Goal: Task Accomplishment & Management: Complete application form

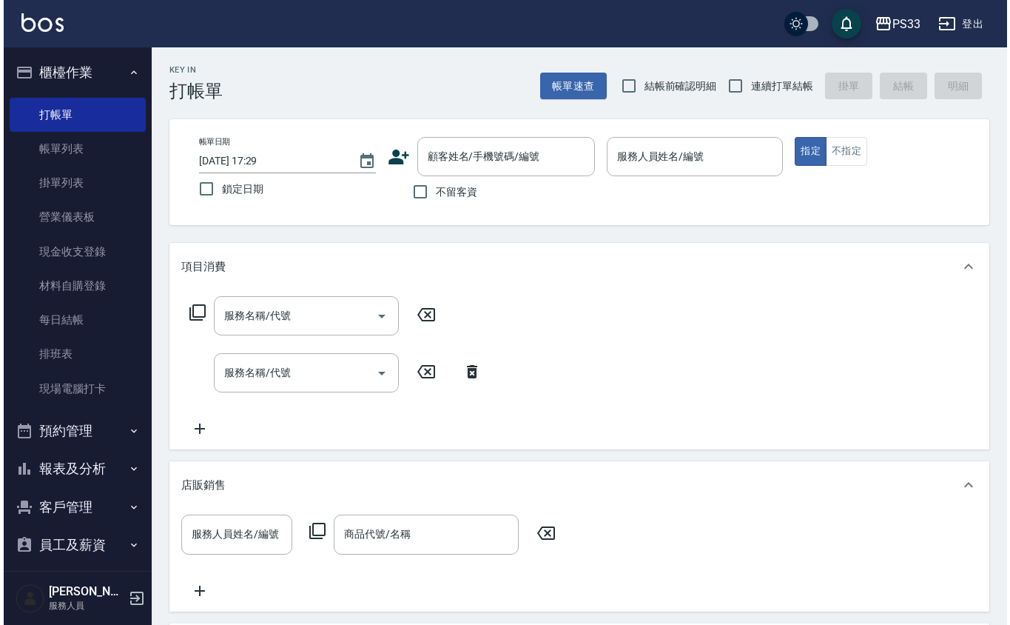
scroll to position [10, 0]
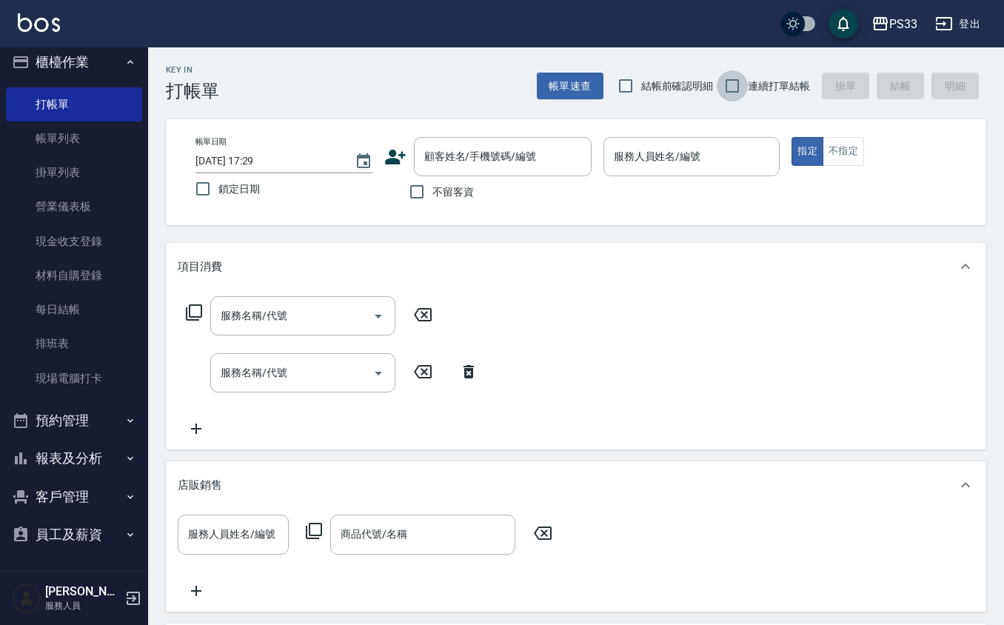
drag, startPoint x: 733, startPoint y: 84, endPoint x: 502, endPoint y: 84, distance: 230.9
click at [727, 84] on input "連續打單結帳" at bounding box center [731, 85] width 31 height 31
checkbox input "true"
click at [400, 144] on div "顧客姓名/手機號碼/編號 顧客姓名/手機號碼/編號" at bounding box center [487, 156] width 207 height 39
click at [383, 152] on div "帳單日期 [DATE] 17:29 鎖定日期 顧客姓名/手機號碼/編號 顧客姓名/手機號碼/編號 不留客資 服務人員姓名/編號 服務人員姓名/編號 指定 不指定" at bounding box center [576, 172] width 785 height 70
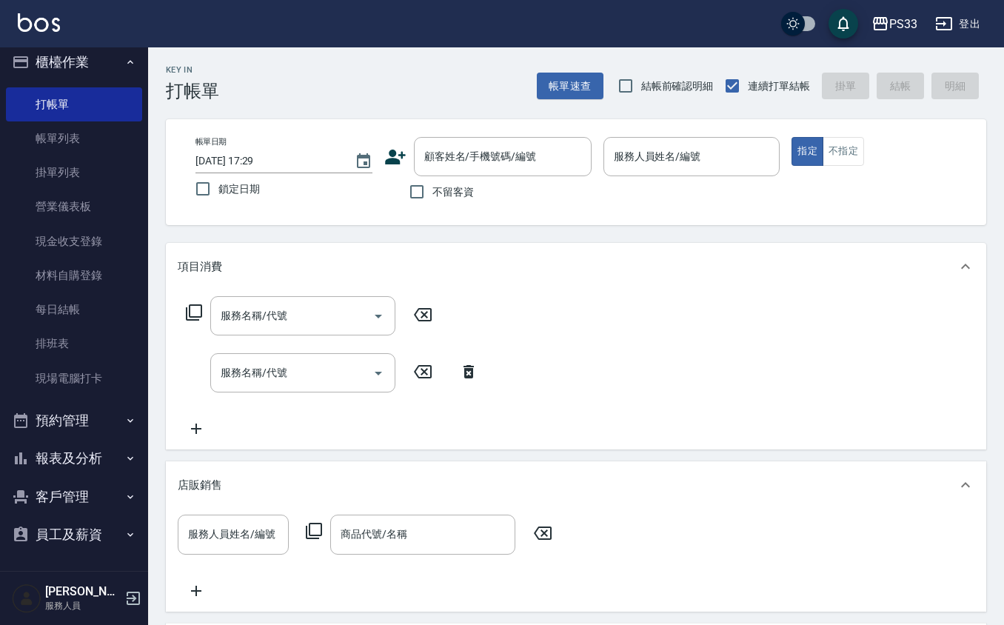
click at [389, 155] on icon at bounding box center [395, 157] width 21 height 15
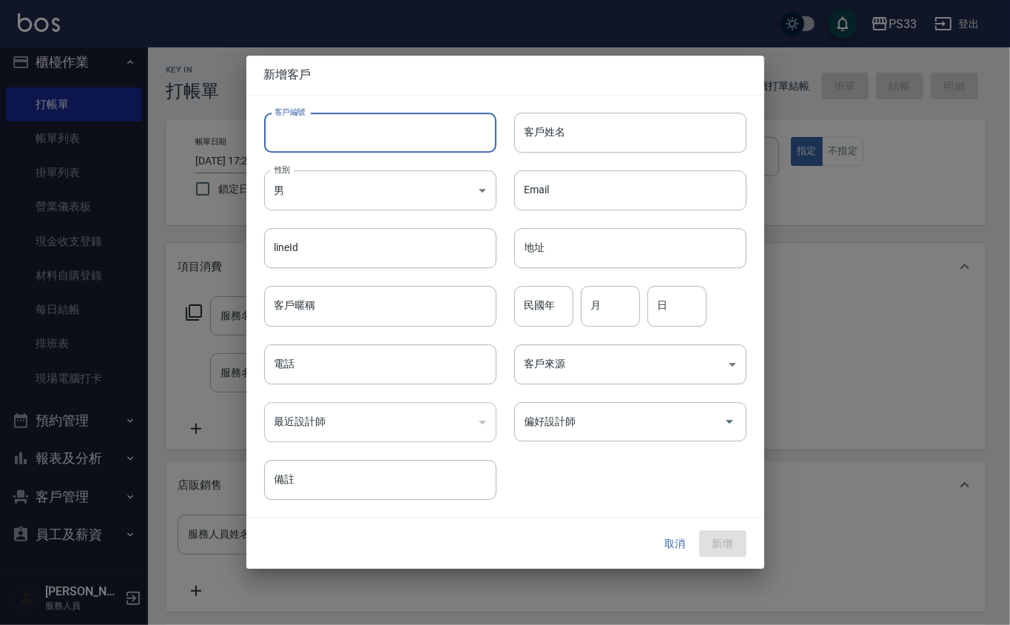
click at [379, 118] on input "客戶編號" at bounding box center [380, 132] width 232 height 40
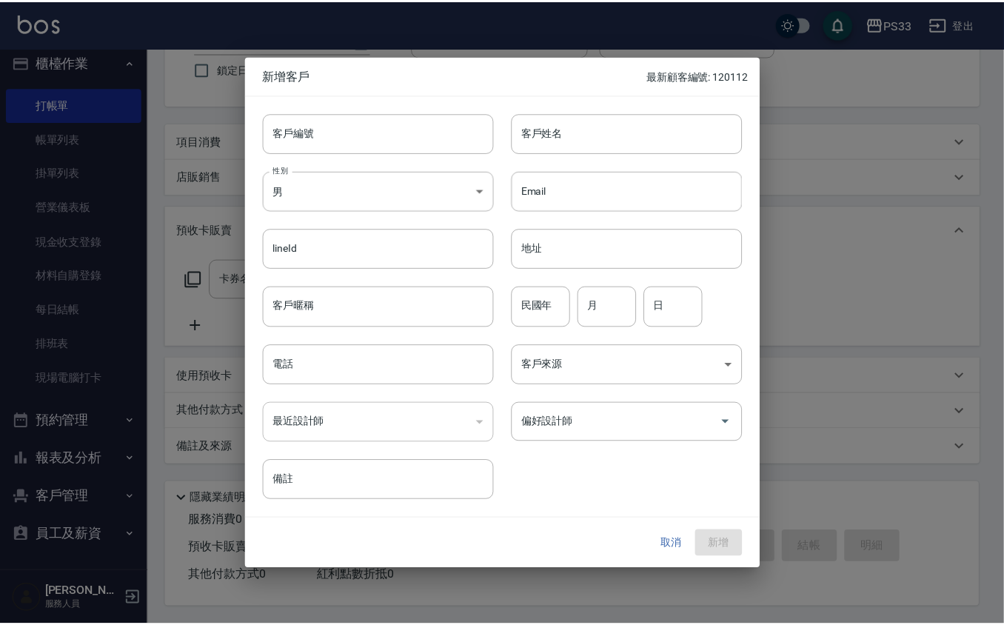
scroll to position [0, 0]
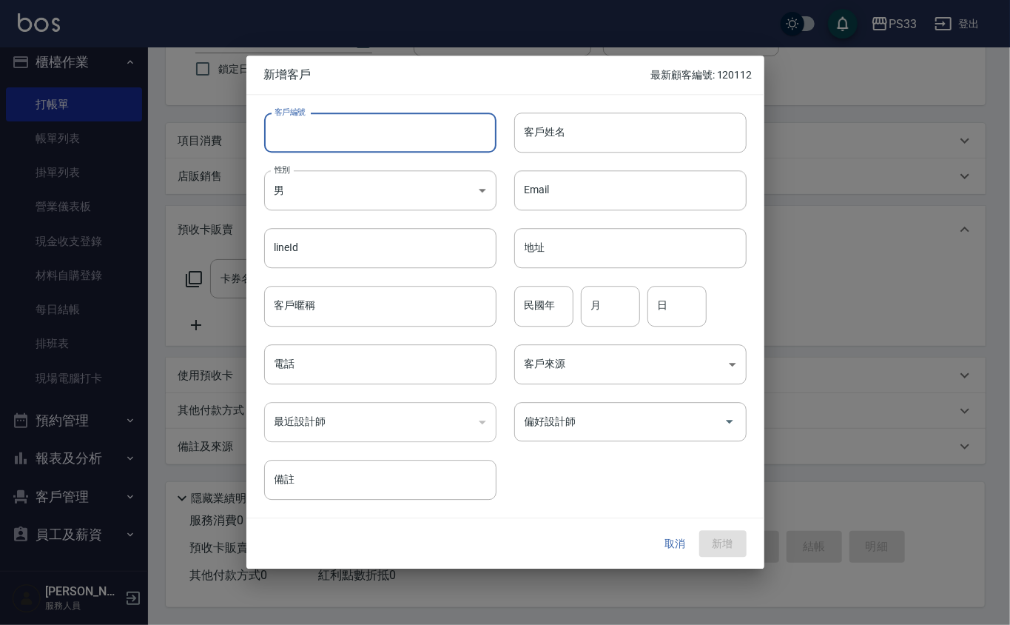
click at [366, 135] on input "客戶編號" at bounding box center [380, 132] width 232 height 40
type input "220816"
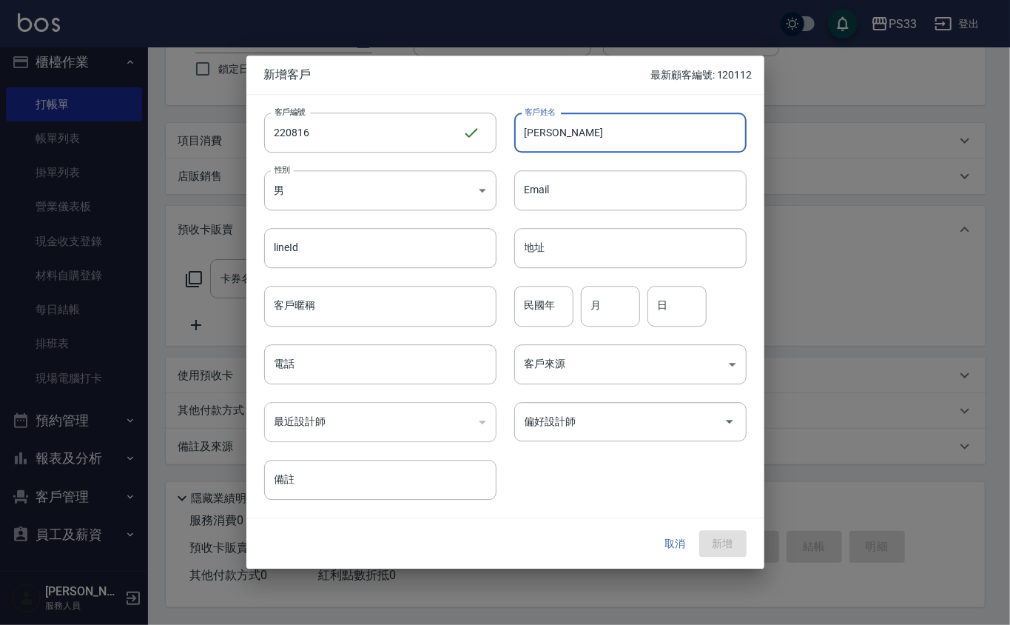
type input "[PERSON_NAME]"
type input "83"
type input "8"
type input "10"
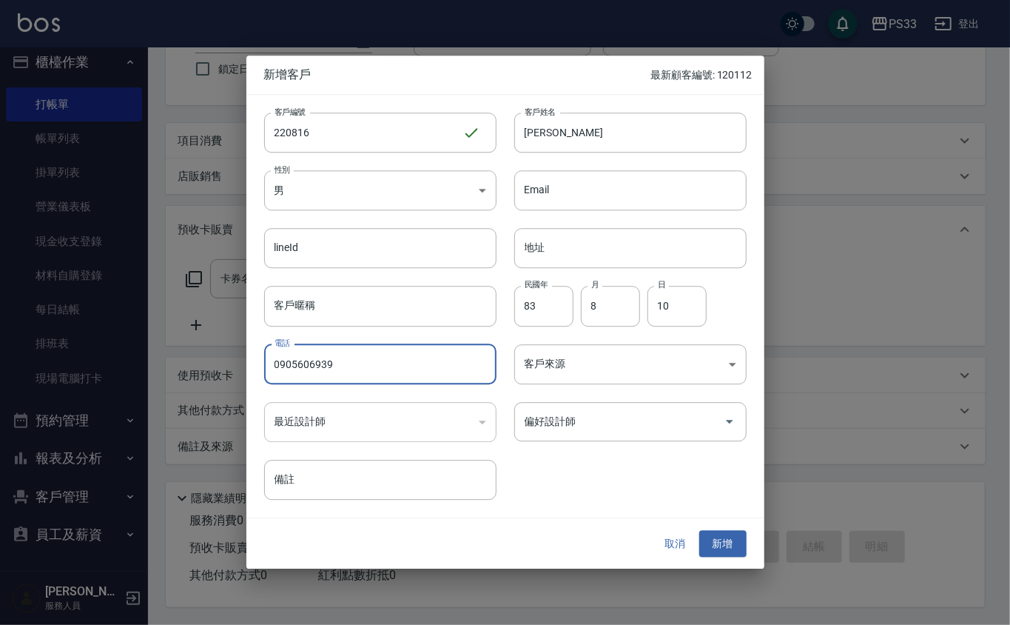
type input "0905606939"
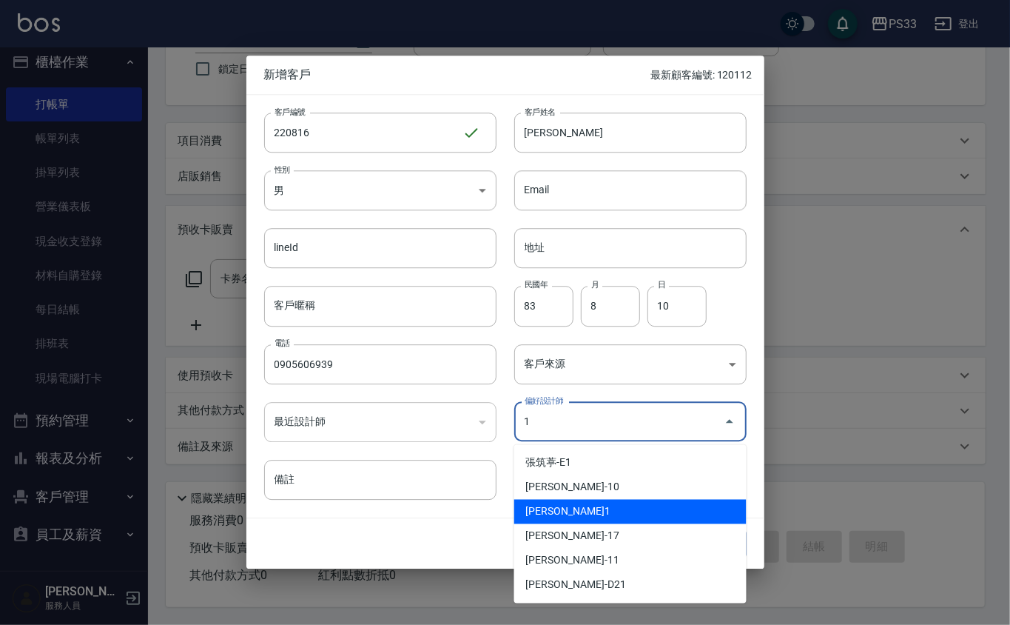
type input "[PERSON_NAME]"
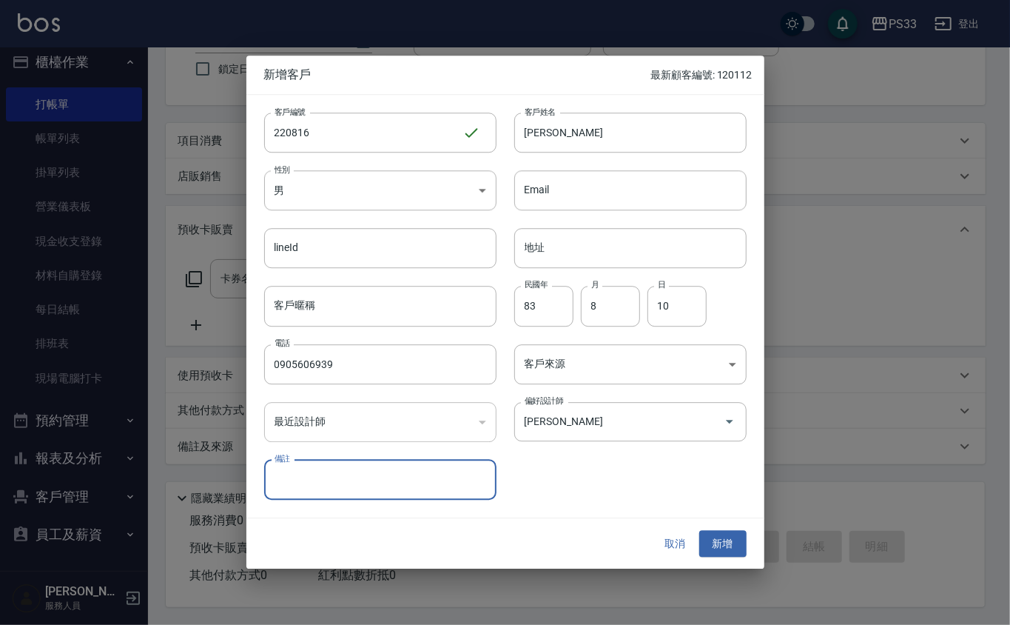
click at [699, 530] on button "新增" at bounding box center [722, 543] width 47 height 27
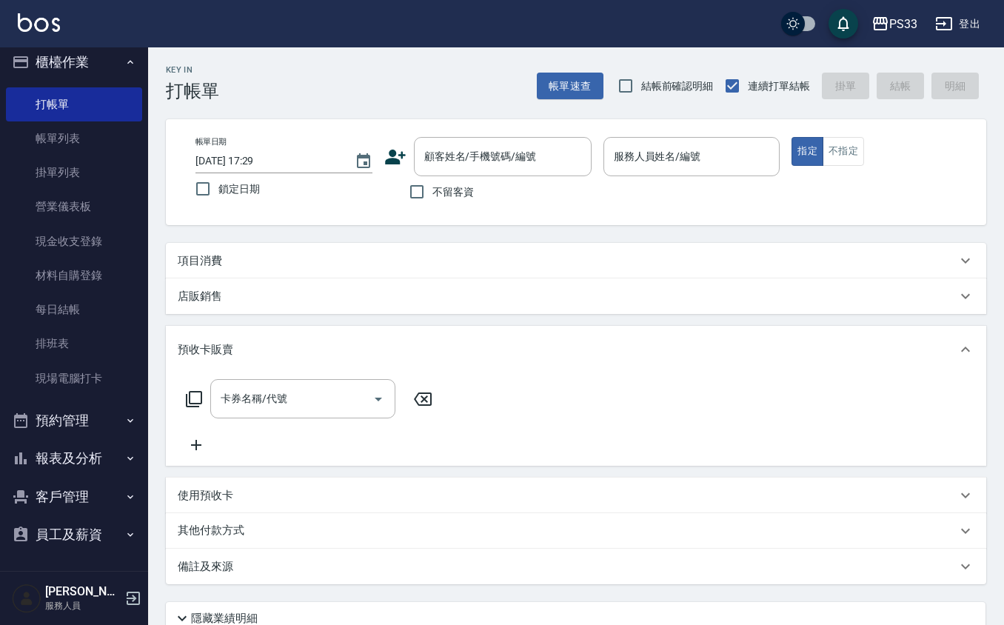
click at [397, 148] on icon at bounding box center [395, 157] width 22 height 22
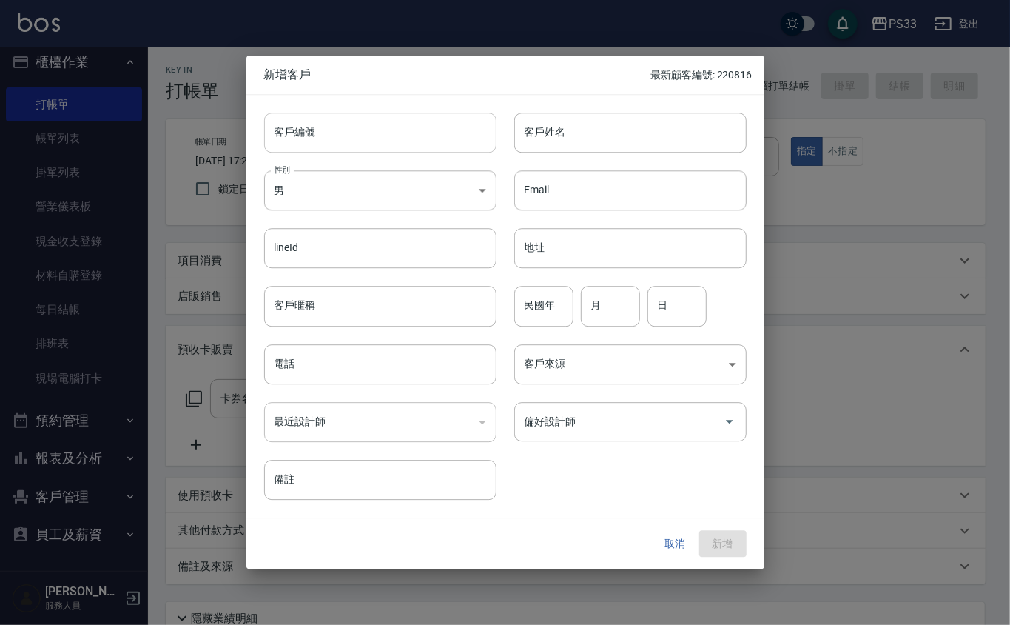
click at [397, 147] on input "客戶編號" at bounding box center [380, 132] width 232 height 40
type input "040508"
type input "[PERSON_NAME]"
type input "102"
click at [608, 300] on input "月" at bounding box center [610, 306] width 59 height 40
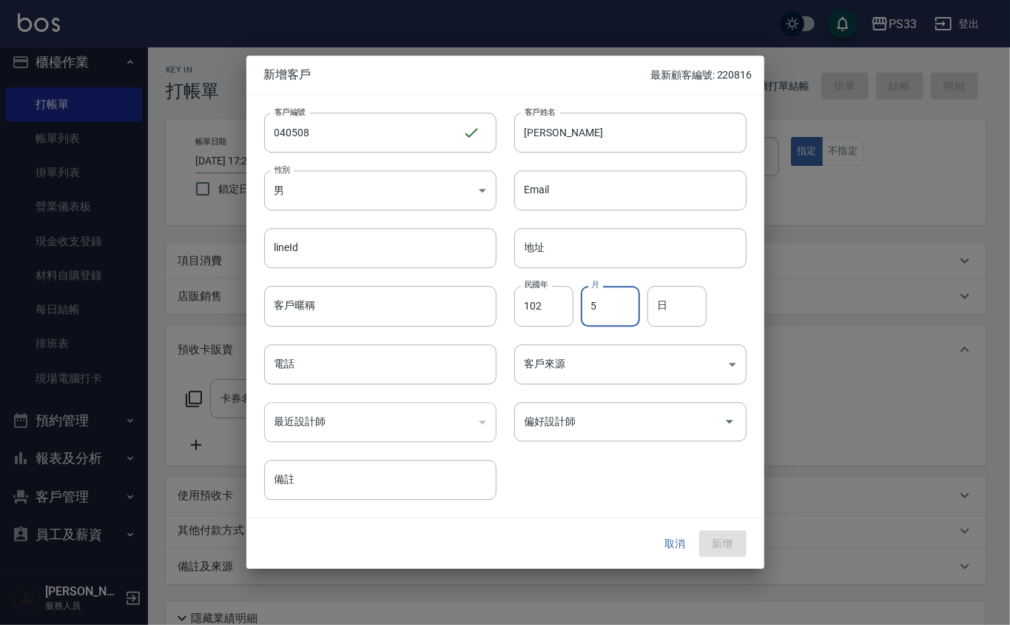
type input "5"
type input "8"
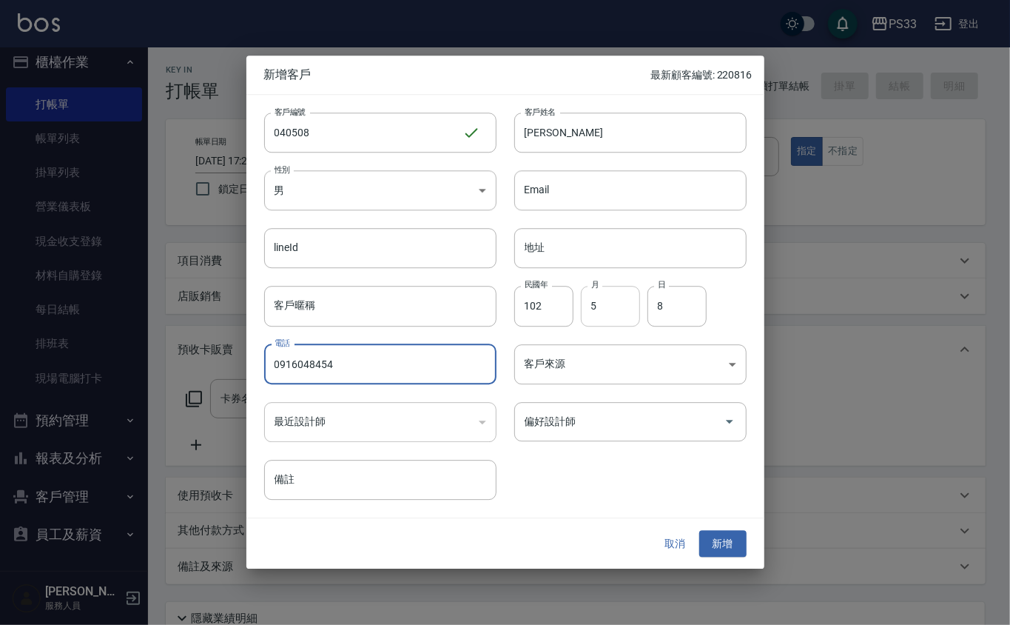
type input "0916048454"
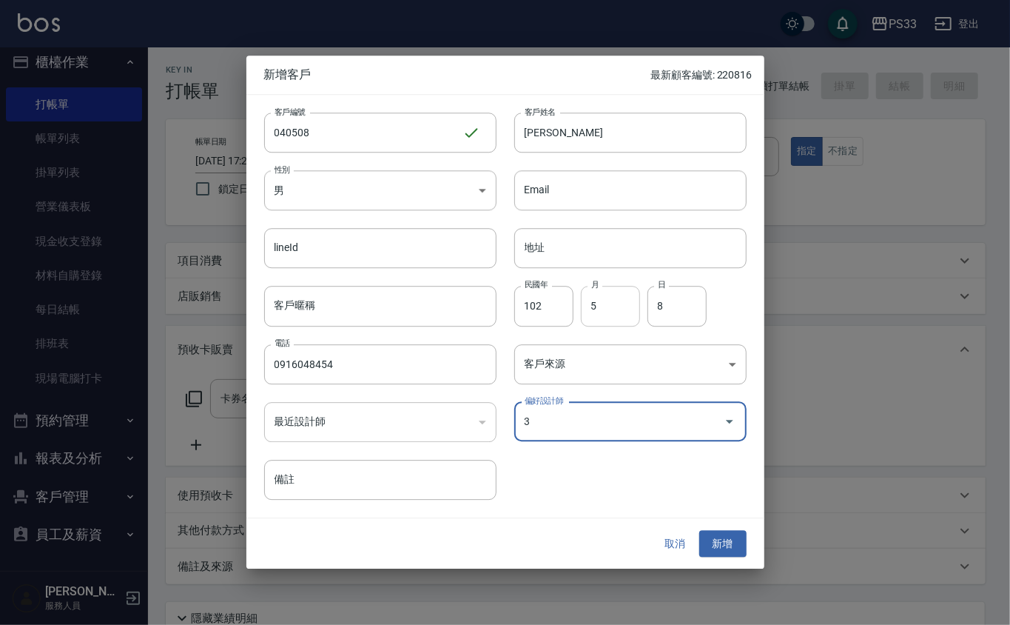
type input "[PERSON_NAME]"
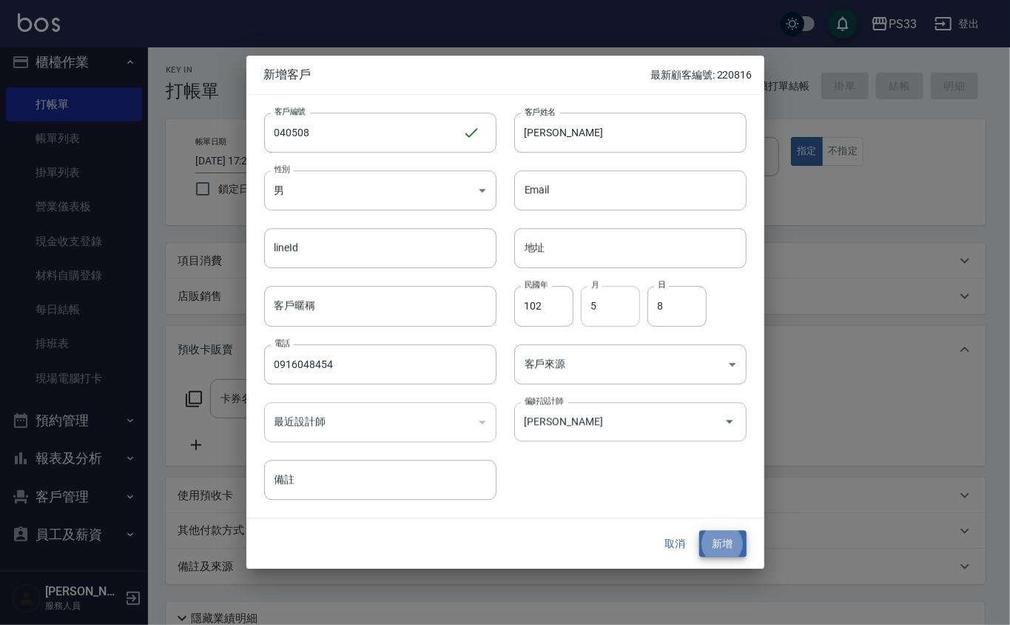
click at [699, 530] on button "新增" at bounding box center [722, 543] width 47 height 27
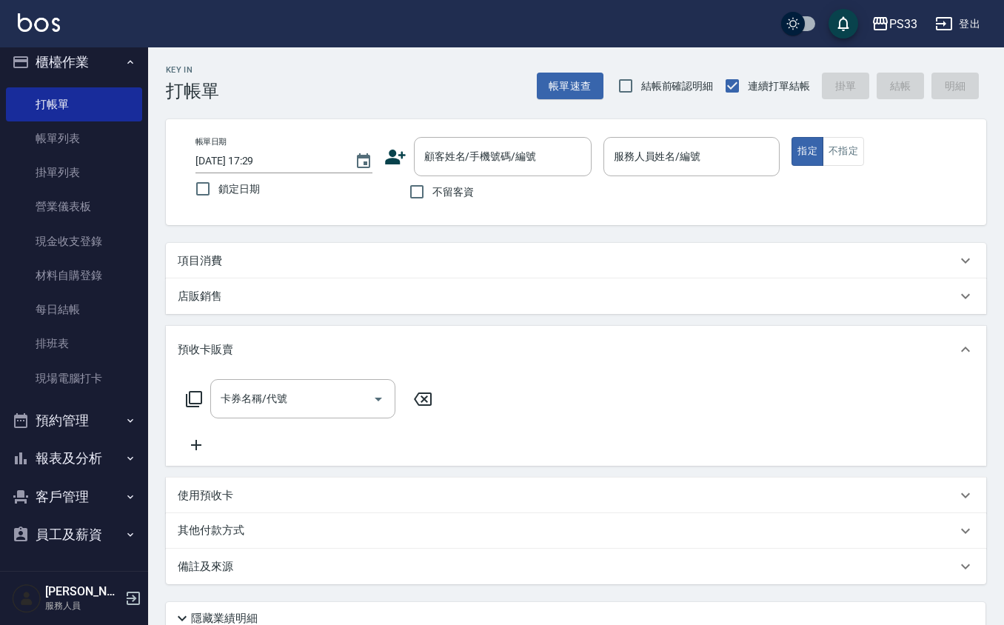
click at [407, 155] on div "顧客姓名/手機號碼/編號 顧客姓名/手機號碼/編號" at bounding box center [487, 156] width 207 height 39
click at [392, 151] on icon at bounding box center [395, 157] width 21 height 15
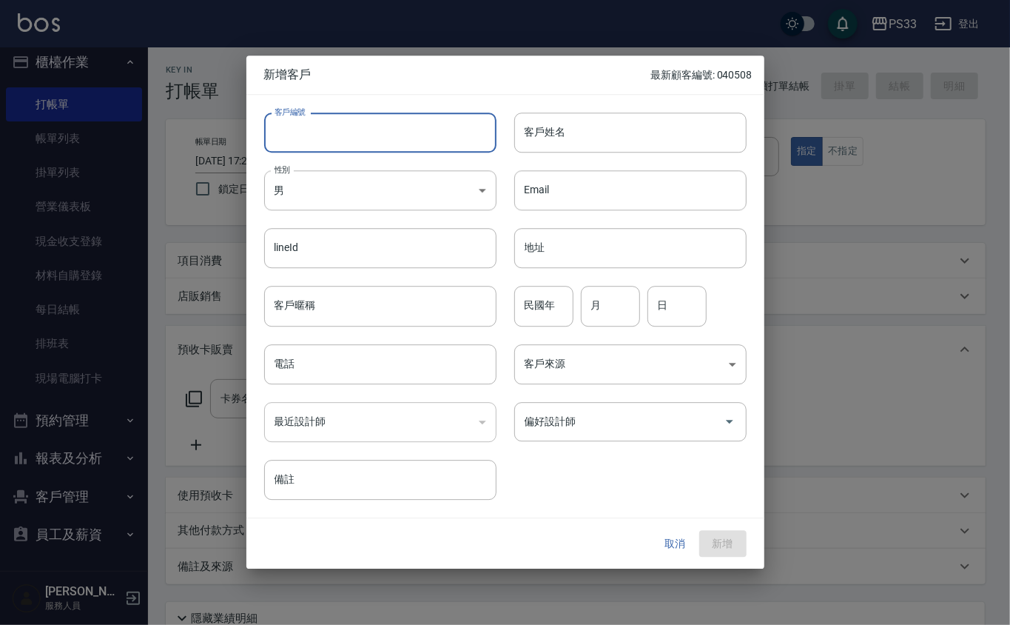
click at [394, 124] on input "客戶編號" at bounding box center [380, 132] width 232 height 40
type input "300718"
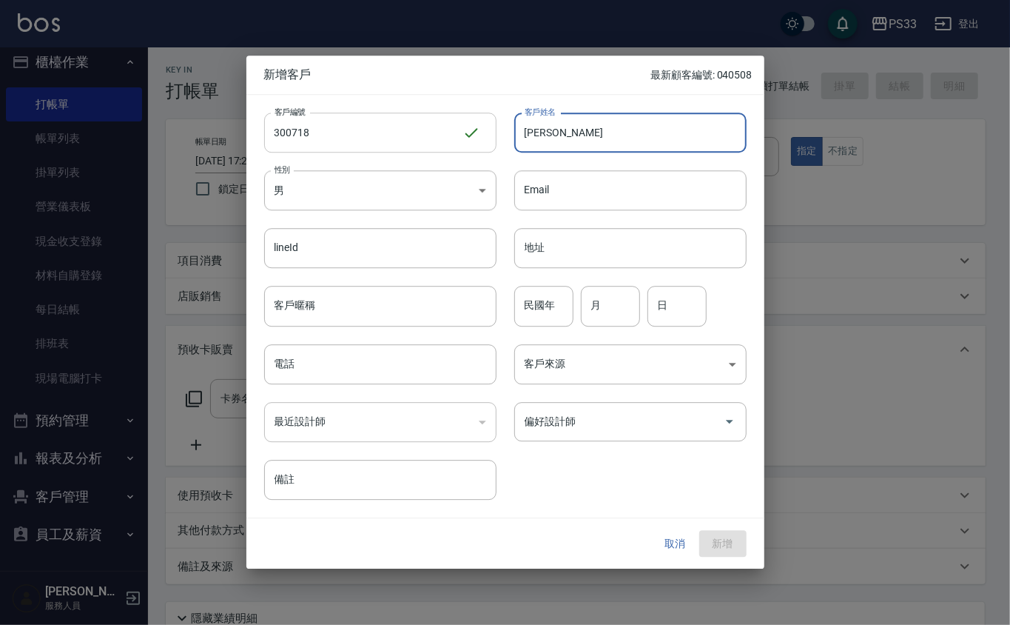
type input "[PERSON_NAME]"
type input "77"
type input "7"
type input "18"
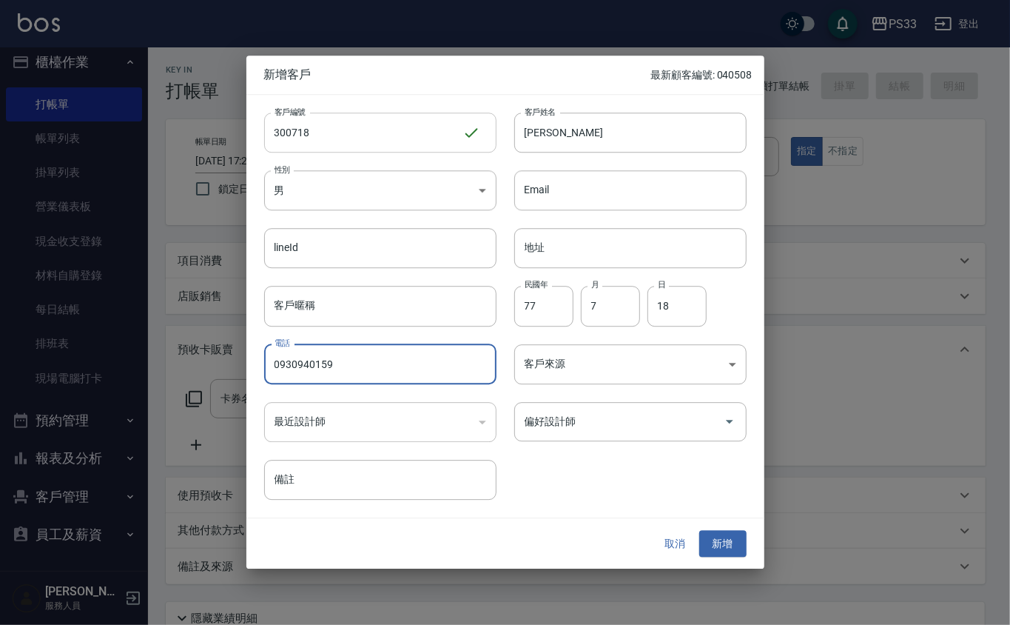
type input "0930940159"
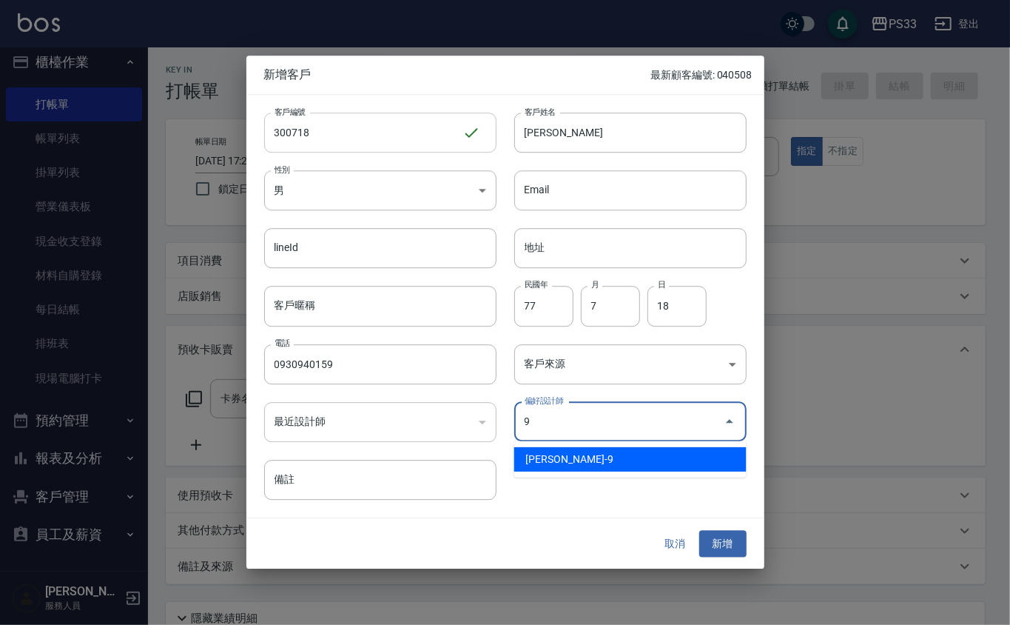
type input "[PERSON_NAME]"
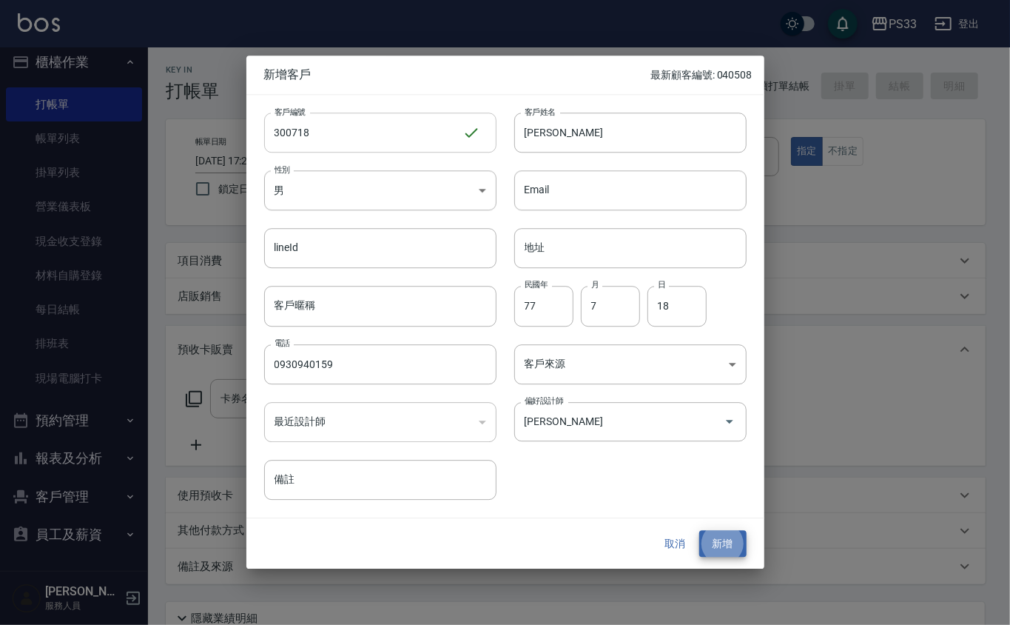
click at [699, 530] on button "新增" at bounding box center [722, 543] width 47 height 27
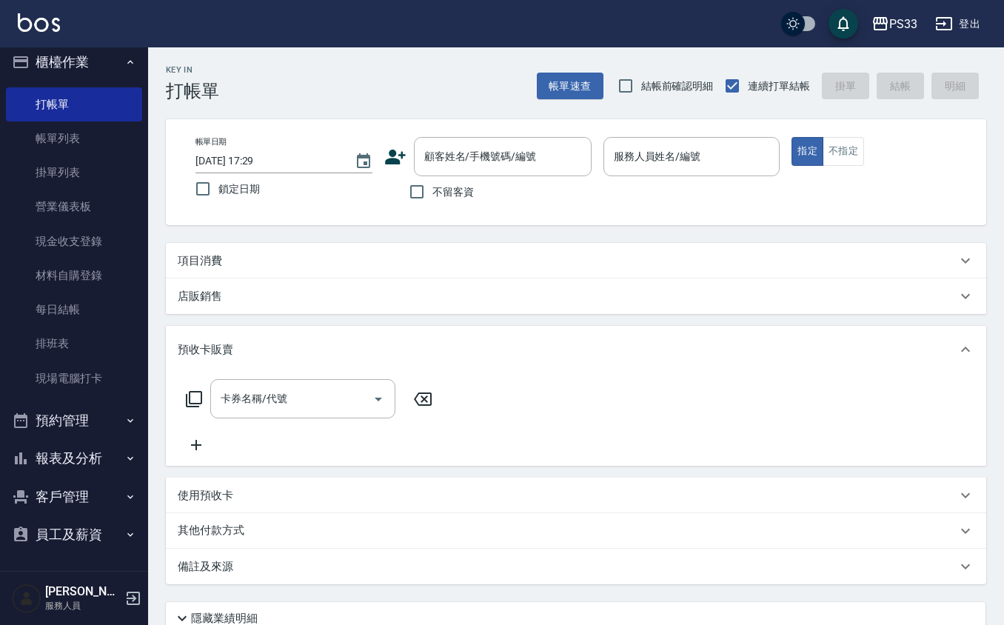
click at [389, 161] on icon at bounding box center [395, 157] width 21 height 15
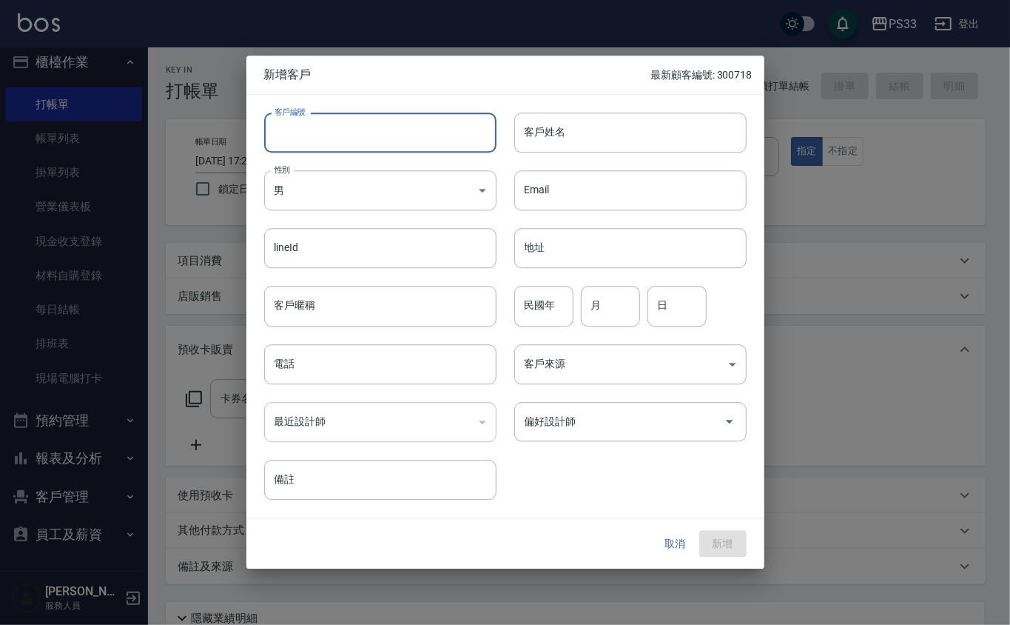
click at [377, 128] on input "客戶編號" at bounding box center [380, 132] width 232 height 40
type input "230727"
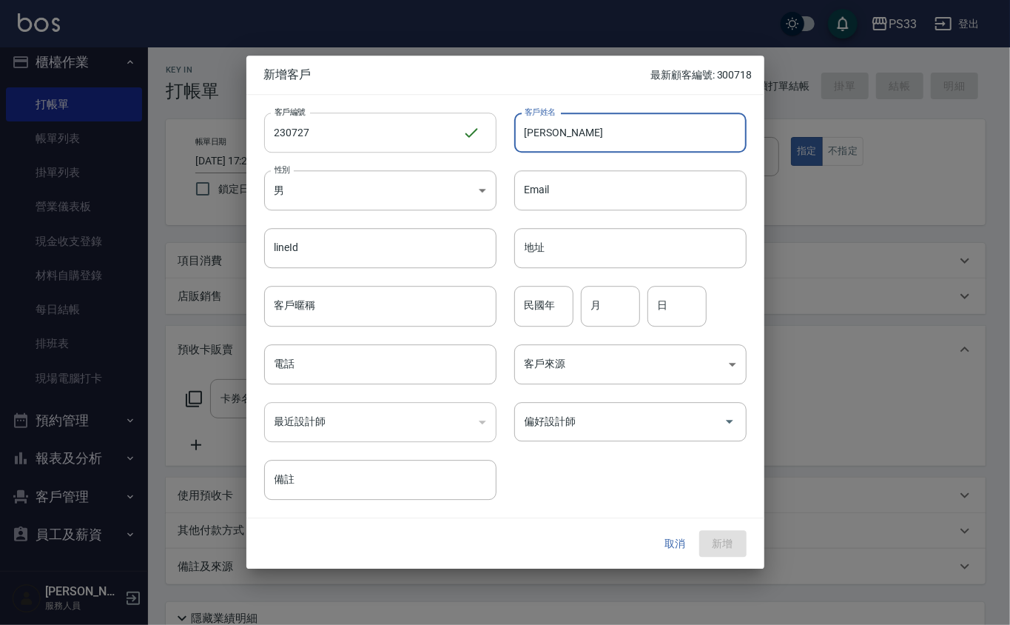
type input "[PERSON_NAME]"
type input "95"
type input "7"
type input "27"
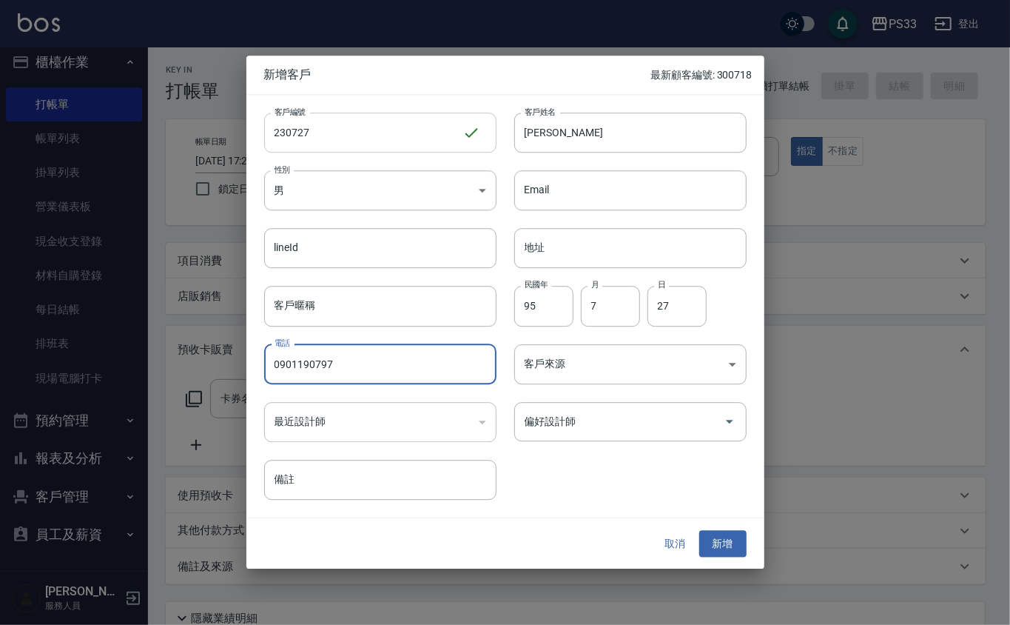
type input "0901190797"
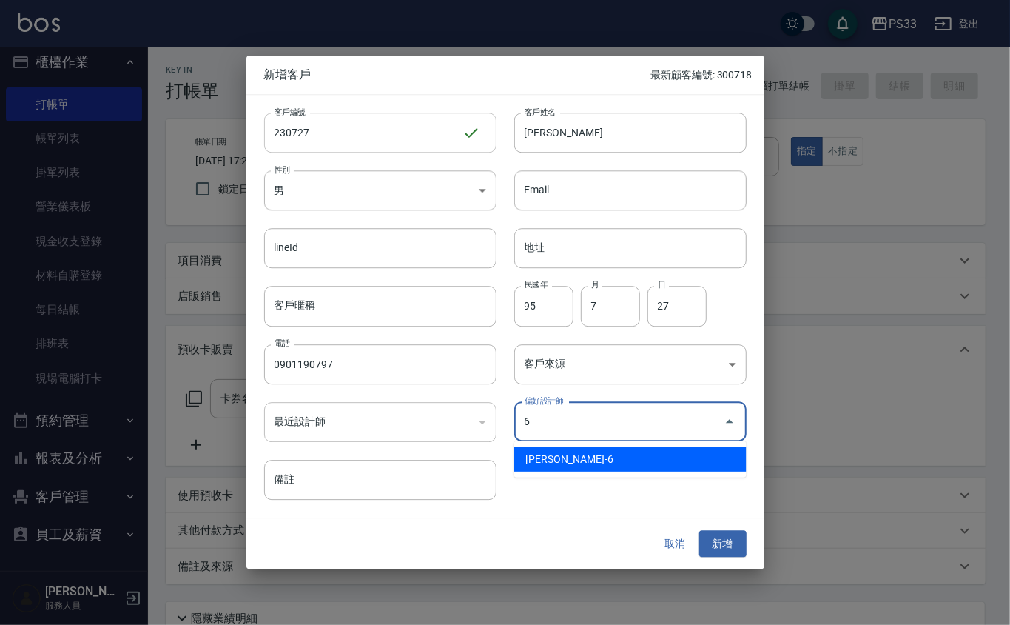
type input "[PERSON_NAME]"
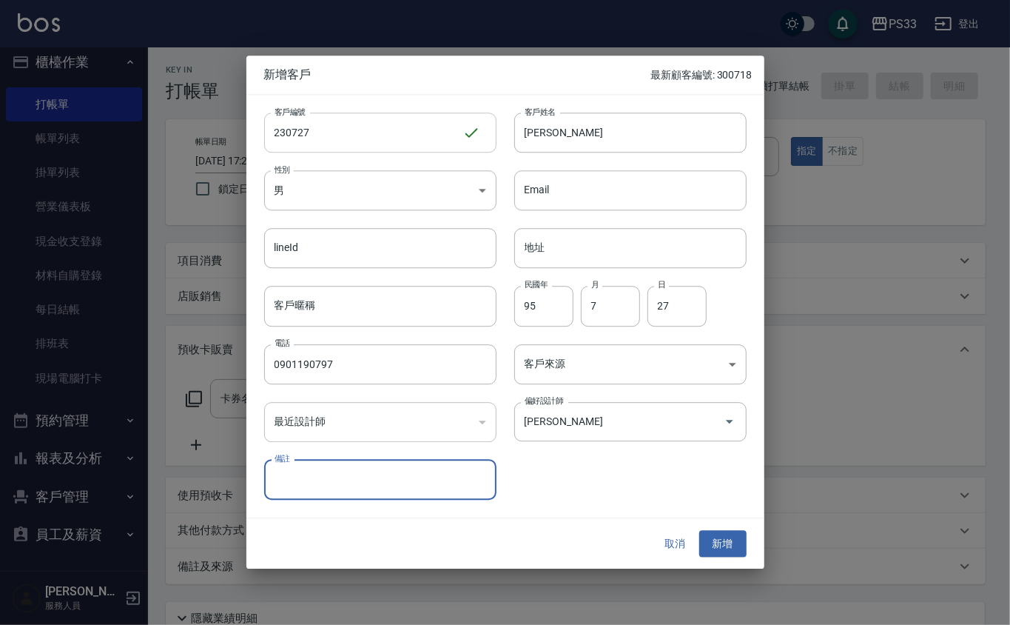
click at [699, 530] on button "新增" at bounding box center [722, 543] width 47 height 27
